Goal: Information Seeking & Learning: Learn about a topic

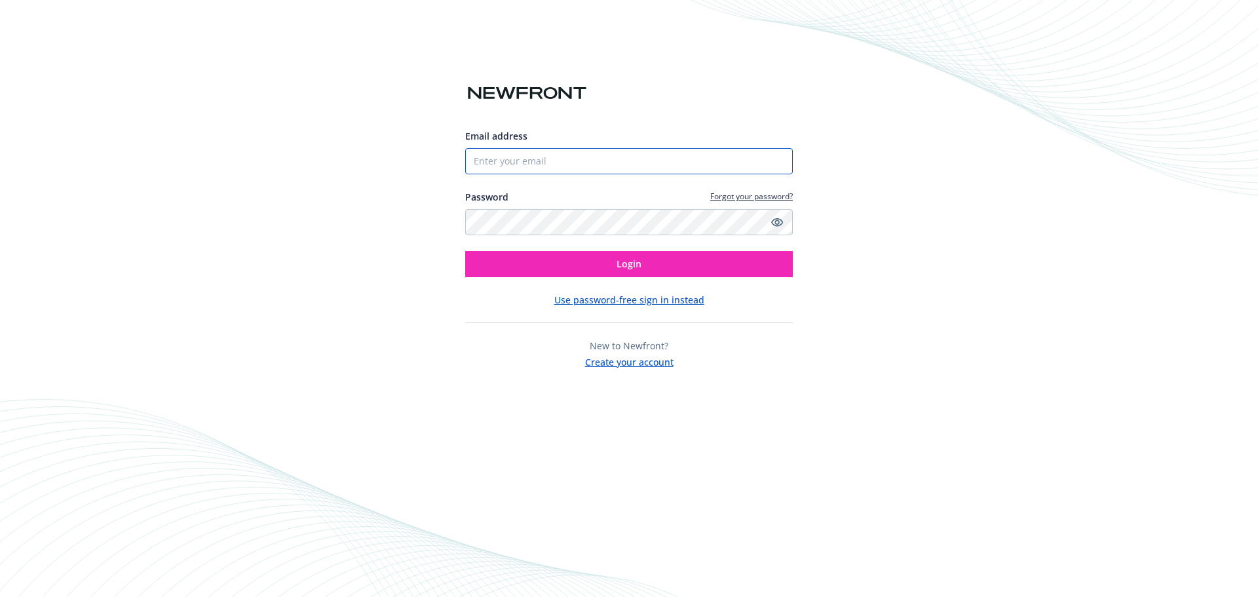
click at [556, 167] on input "Email address" at bounding box center [629, 161] width 328 height 26
type input "[PERSON_NAME][EMAIL_ADDRESS][PERSON_NAME][DOMAIN_NAME]"
click at [778, 221] on icon "Show password" at bounding box center [777, 222] width 12 height 12
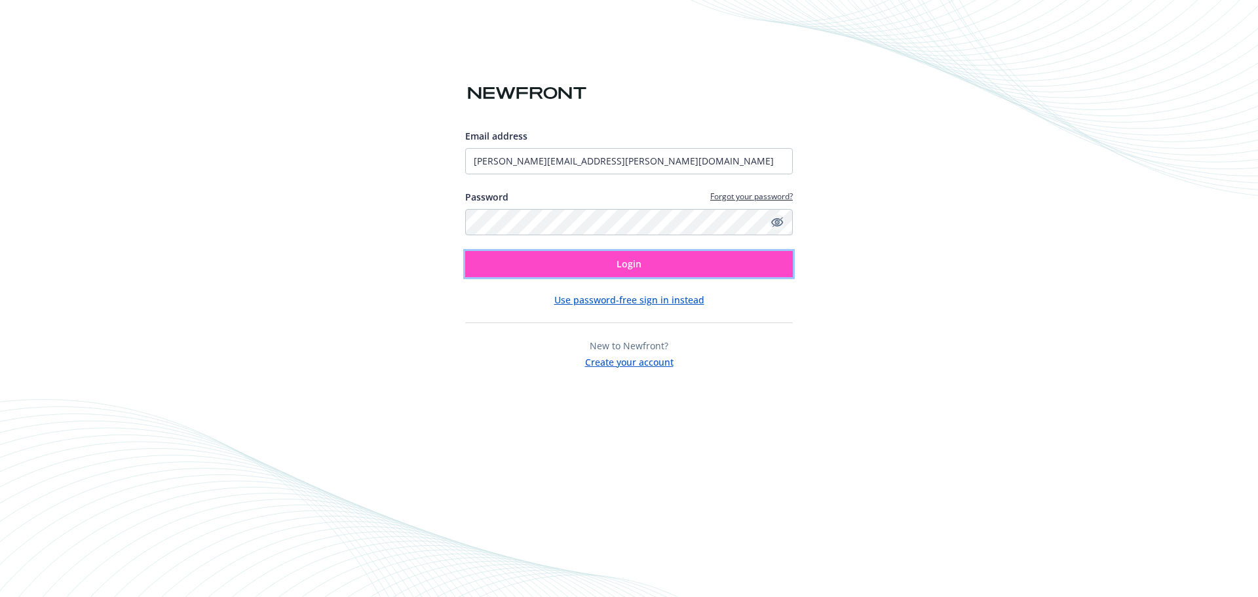
click at [626, 265] on span "Login" at bounding box center [628, 263] width 25 height 12
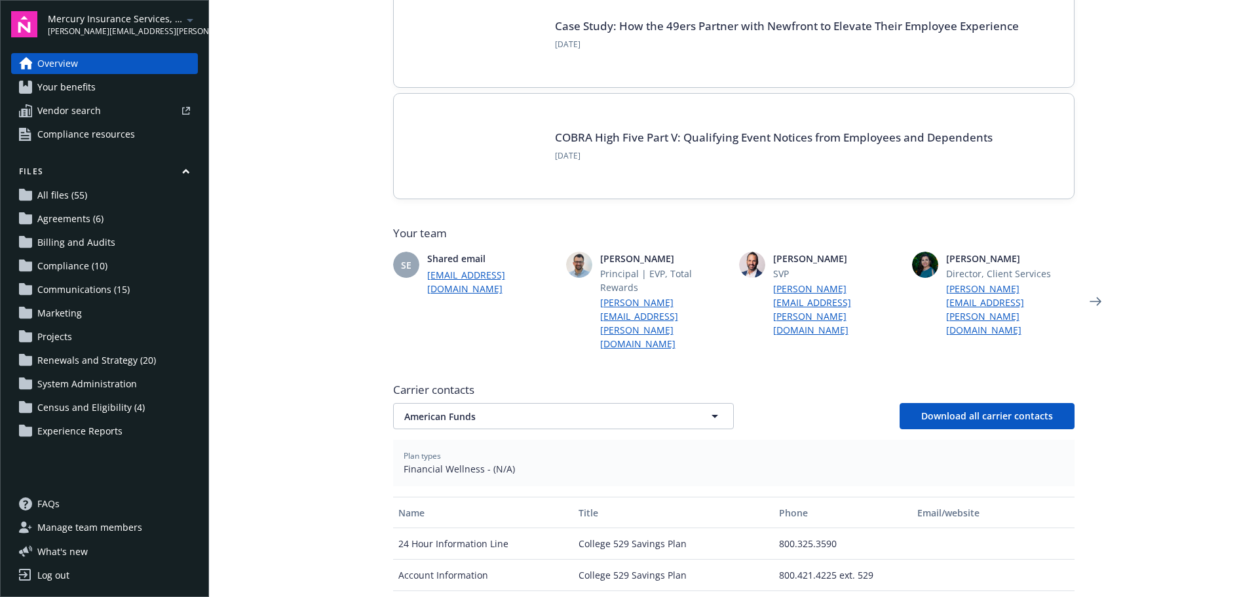
scroll to position [197, 0]
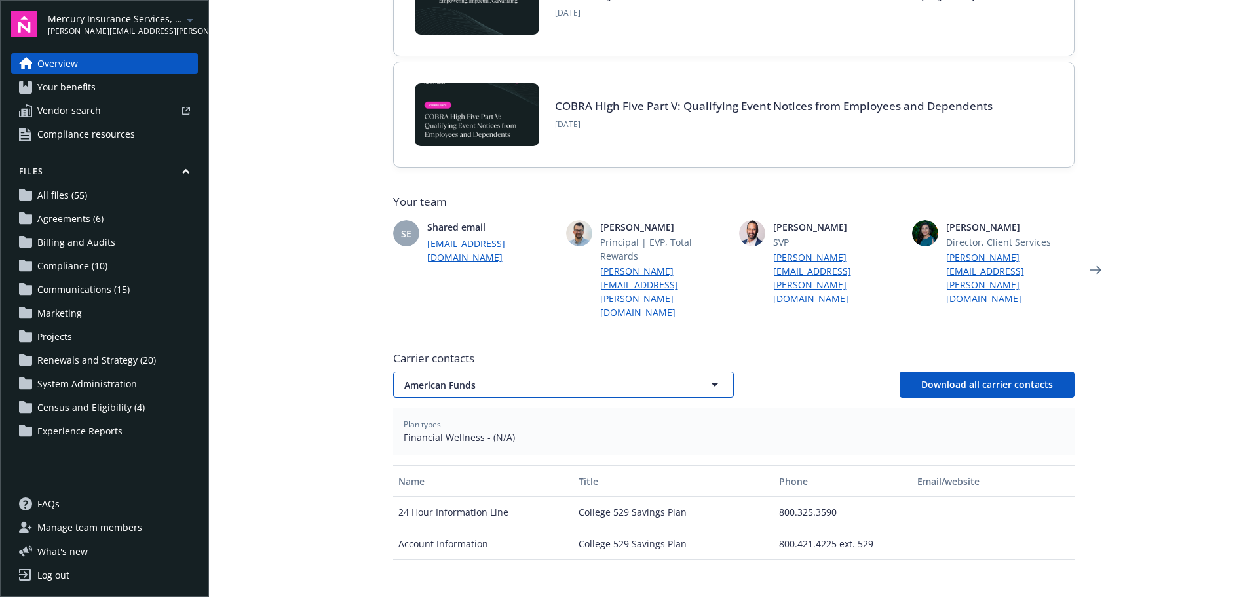
click at [483, 378] on span "American Funds" at bounding box center [540, 385] width 273 height 14
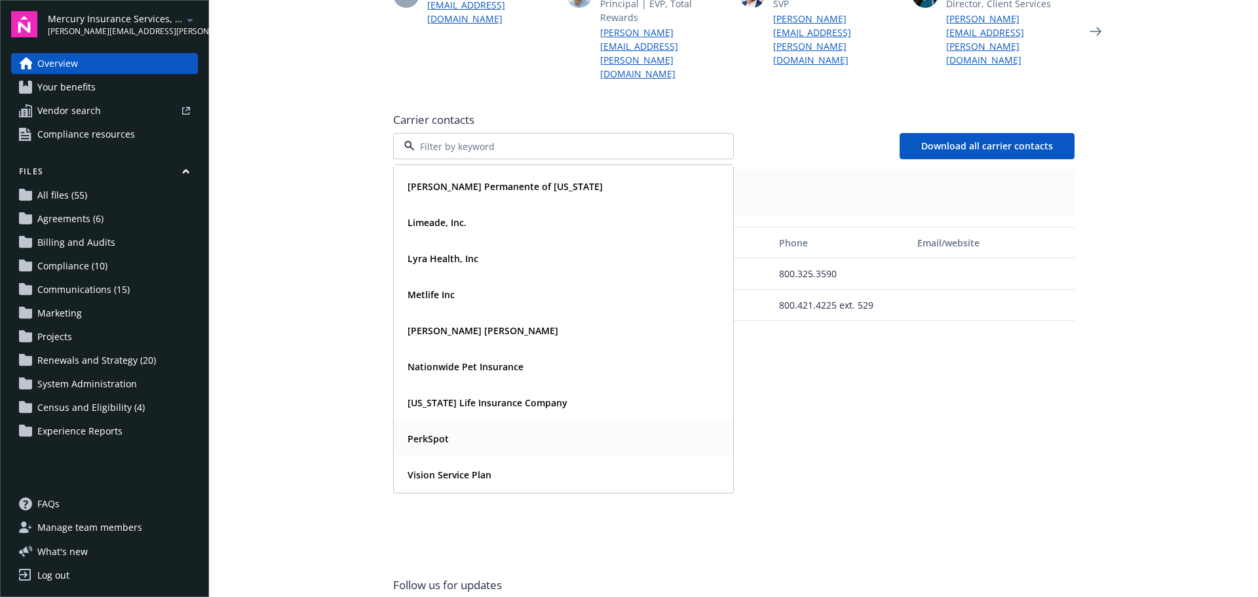
scroll to position [459, 0]
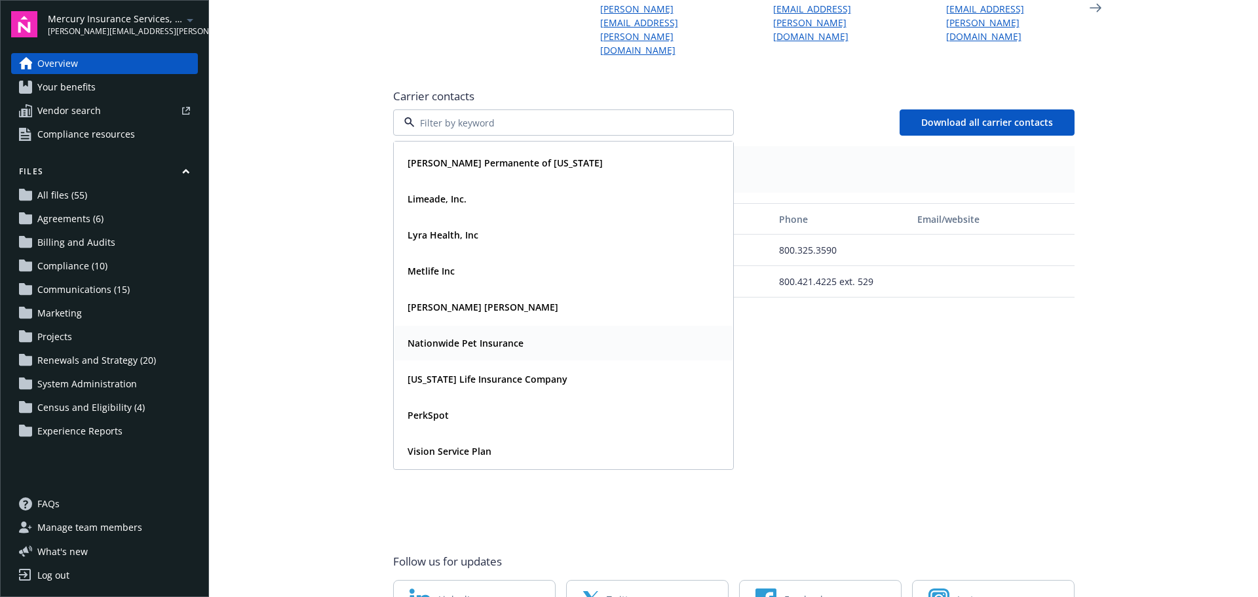
click at [481, 337] on strong "Nationwide Pet Insurance" at bounding box center [465, 343] width 116 height 12
